Goal: Task Accomplishment & Management: Complete application form

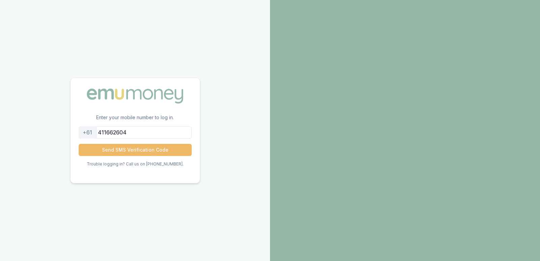
type input "411662604"
click at [134, 151] on button "Send SMS Verification Code" at bounding box center [135, 150] width 113 height 12
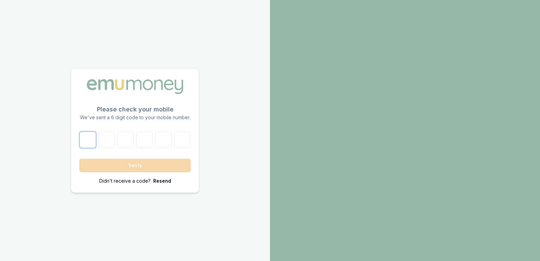
click at [88, 137] on input "number" at bounding box center [88, 140] width 16 height 16
type input "0"
type input "2"
type input "4"
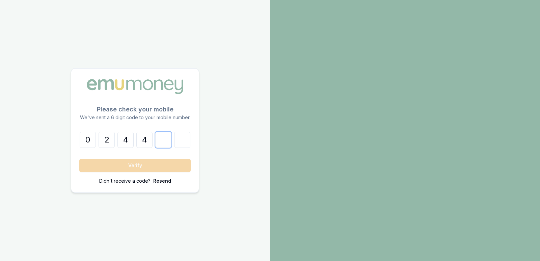
type input "1"
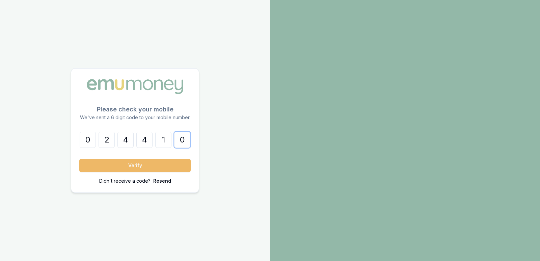
type input "0"
click at [151, 166] on button "Verify" at bounding box center [134, 165] width 111 height 13
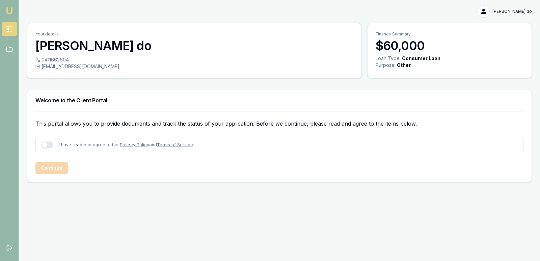
click at [53, 145] on button "button" at bounding box center [47, 144] width 12 height 7
checkbox input "true"
click at [54, 167] on button "Continue" at bounding box center [51, 168] width 32 height 12
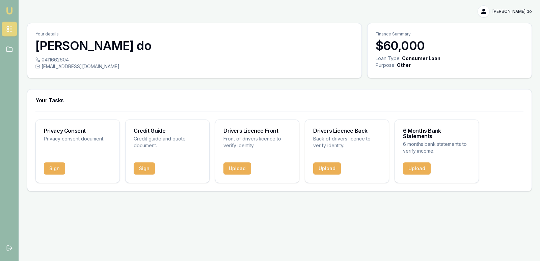
drag, startPoint x: 112, startPoint y: 190, endPoint x: 100, endPoint y: 184, distance: 13.3
click at [112, 190] on div "[PERSON_NAME] do Toggle Menu Your details [PERSON_NAME] do 0411662604 [EMAIL_AD…" at bounding box center [270, 98] width 540 height 197
click at [54, 162] on button "Sign" at bounding box center [54, 168] width 21 height 12
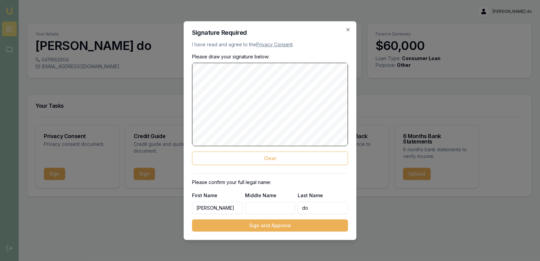
click at [371, 73] on body "Emu Broker [PERSON_NAME] do Toggle Menu Your details [PERSON_NAME] do 041166260…" at bounding box center [270, 130] width 540 height 261
click at [275, 225] on button "Sign and Approve" at bounding box center [270, 225] width 156 height 12
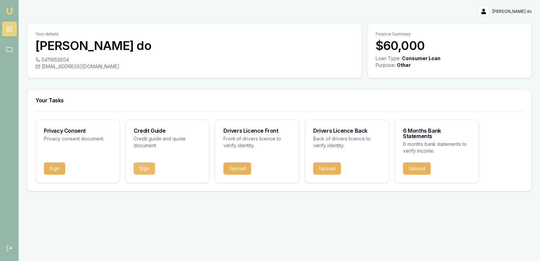
click at [149, 166] on button "Sign" at bounding box center [144, 168] width 21 height 12
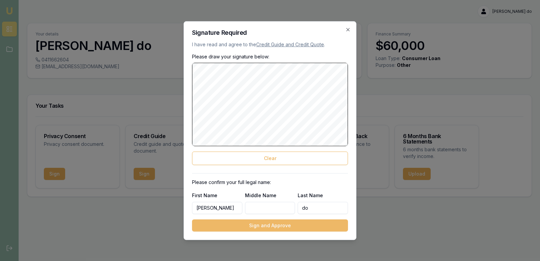
click at [280, 227] on button "Sign and Approve" at bounding box center [270, 225] width 156 height 12
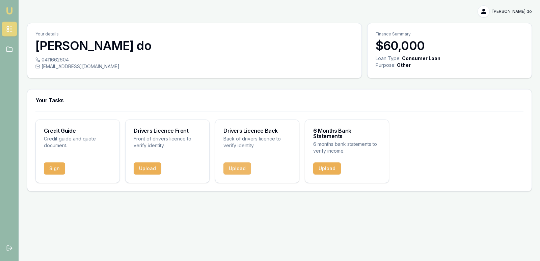
click at [239, 163] on button "Upload" at bounding box center [237, 168] width 28 height 12
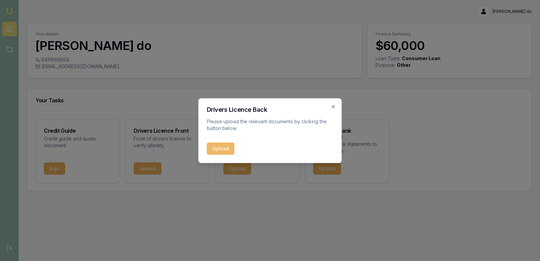
click at [226, 149] on button "Upload" at bounding box center [221, 148] width 28 height 12
click at [222, 150] on div "Upload" at bounding box center [270, 148] width 127 height 12
click at [334, 105] on icon "button" at bounding box center [333, 106] width 5 height 5
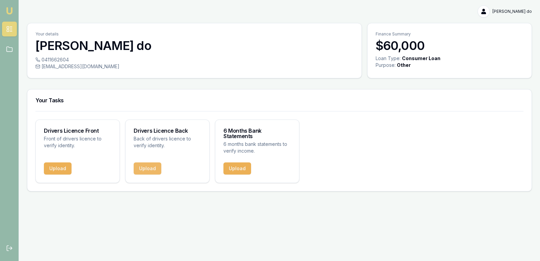
click at [137, 166] on button "Upload" at bounding box center [148, 168] width 28 height 12
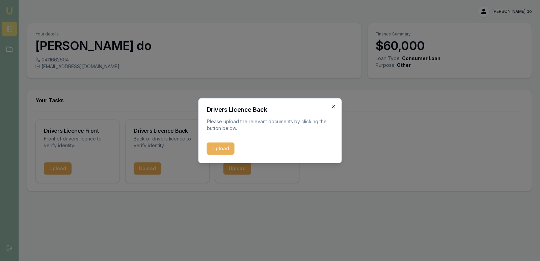
click at [333, 105] on icon "button" at bounding box center [333, 106] width 5 height 5
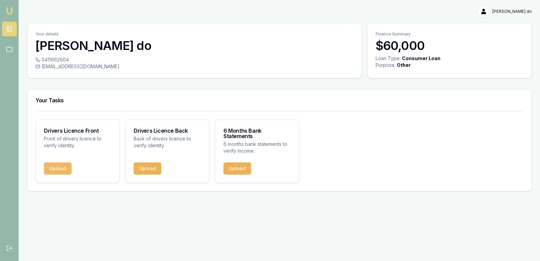
click at [54, 165] on button "Upload" at bounding box center [58, 168] width 28 height 12
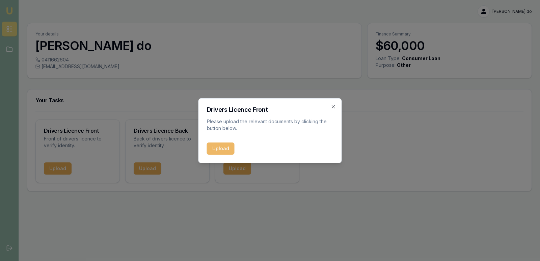
click at [223, 148] on button "Upload" at bounding box center [221, 148] width 28 height 12
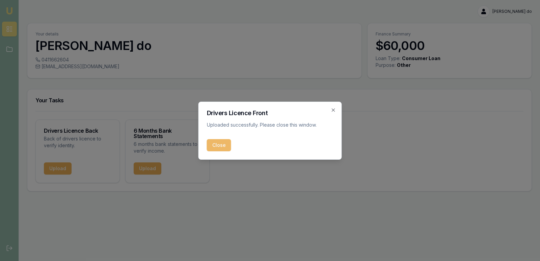
click at [220, 147] on button "Close" at bounding box center [219, 145] width 24 height 12
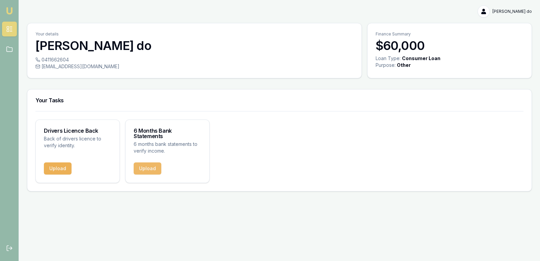
click at [144, 162] on button "Upload" at bounding box center [148, 168] width 28 height 12
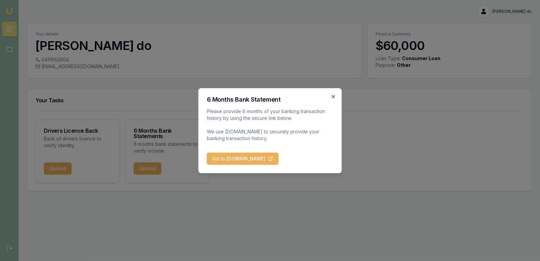
click at [332, 96] on icon "button" at bounding box center [333, 96] width 5 height 5
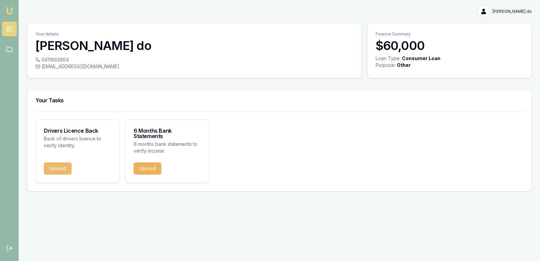
click at [69, 162] on button "Upload" at bounding box center [58, 168] width 28 height 12
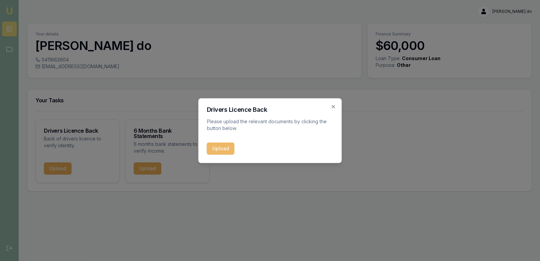
click at [214, 145] on button "Upload" at bounding box center [221, 148] width 28 height 12
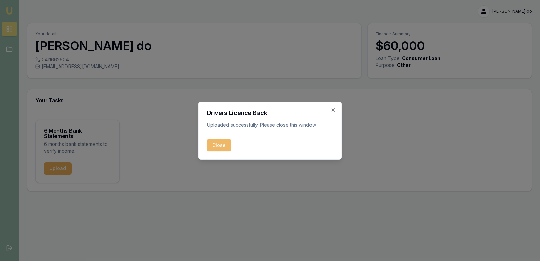
click at [221, 147] on button "Close" at bounding box center [219, 145] width 24 height 12
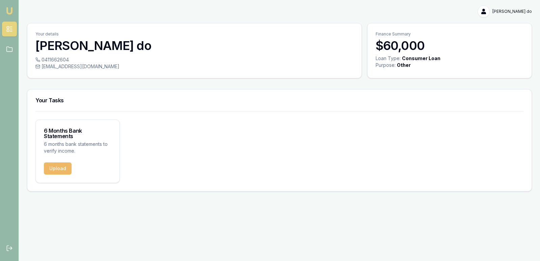
click at [57, 162] on button "Upload" at bounding box center [58, 168] width 28 height 12
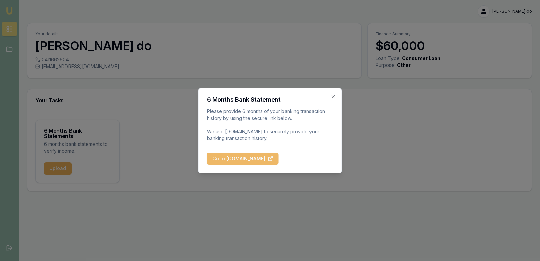
click at [259, 160] on button "Go to [DOMAIN_NAME]" at bounding box center [243, 159] width 72 height 12
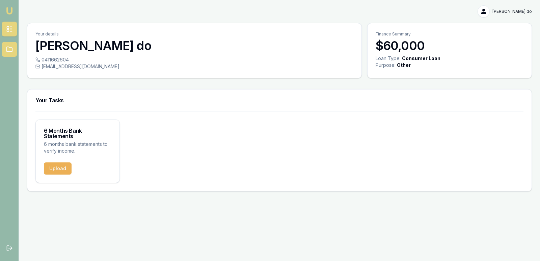
click at [9, 50] on icon at bounding box center [9, 49] width 7 height 7
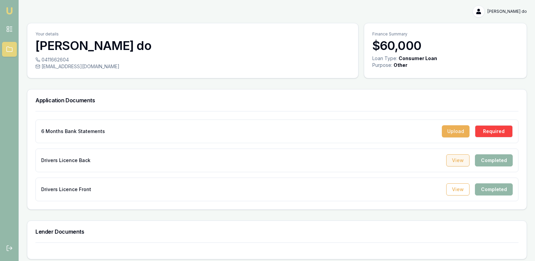
click at [464, 161] on button "View" at bounding box center [457, 160] width 23 height 12
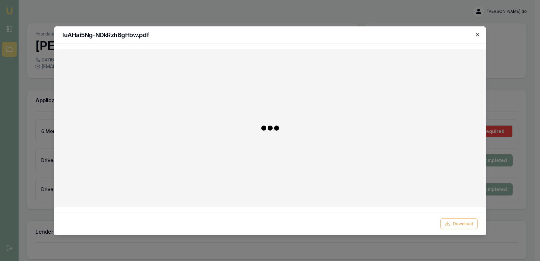
click at [478, 35] on icon "button" at bounding box center [477, 34] width 5 height 5
